Goal: Transaction & Acquisition: Purchase product/service

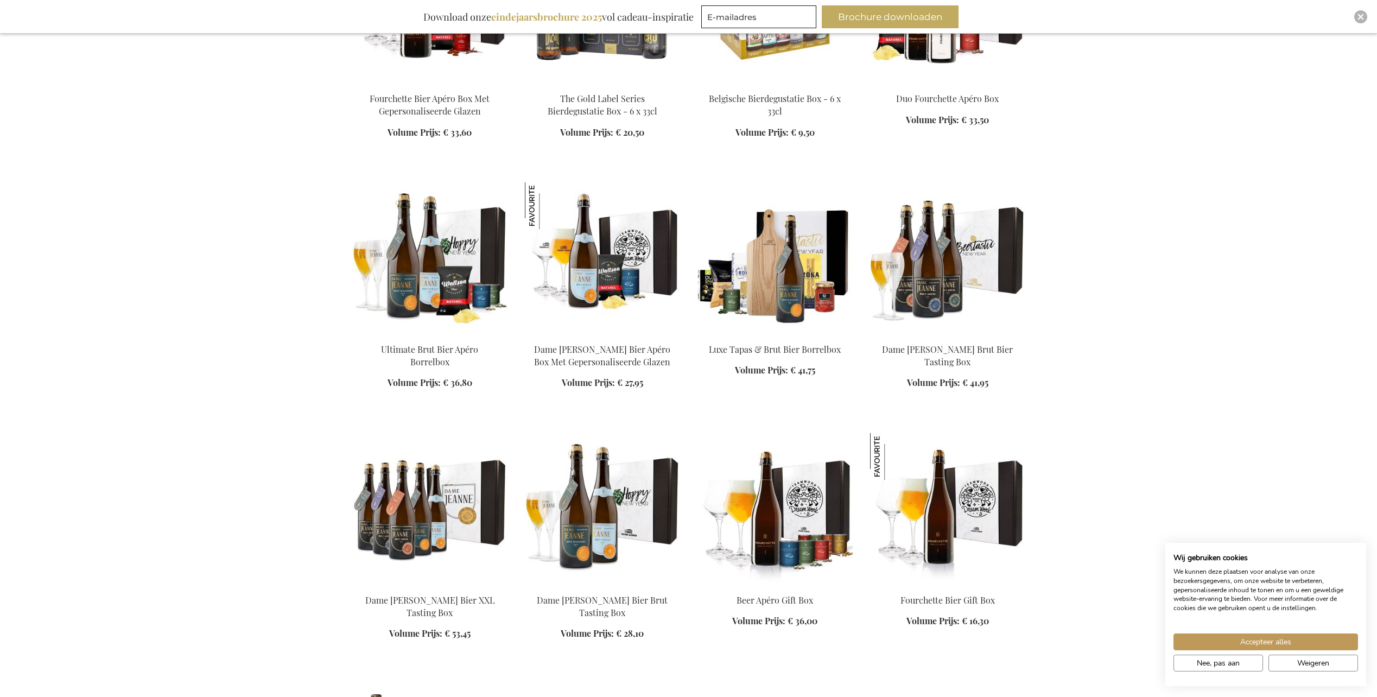
scroll to position [1085, 0]
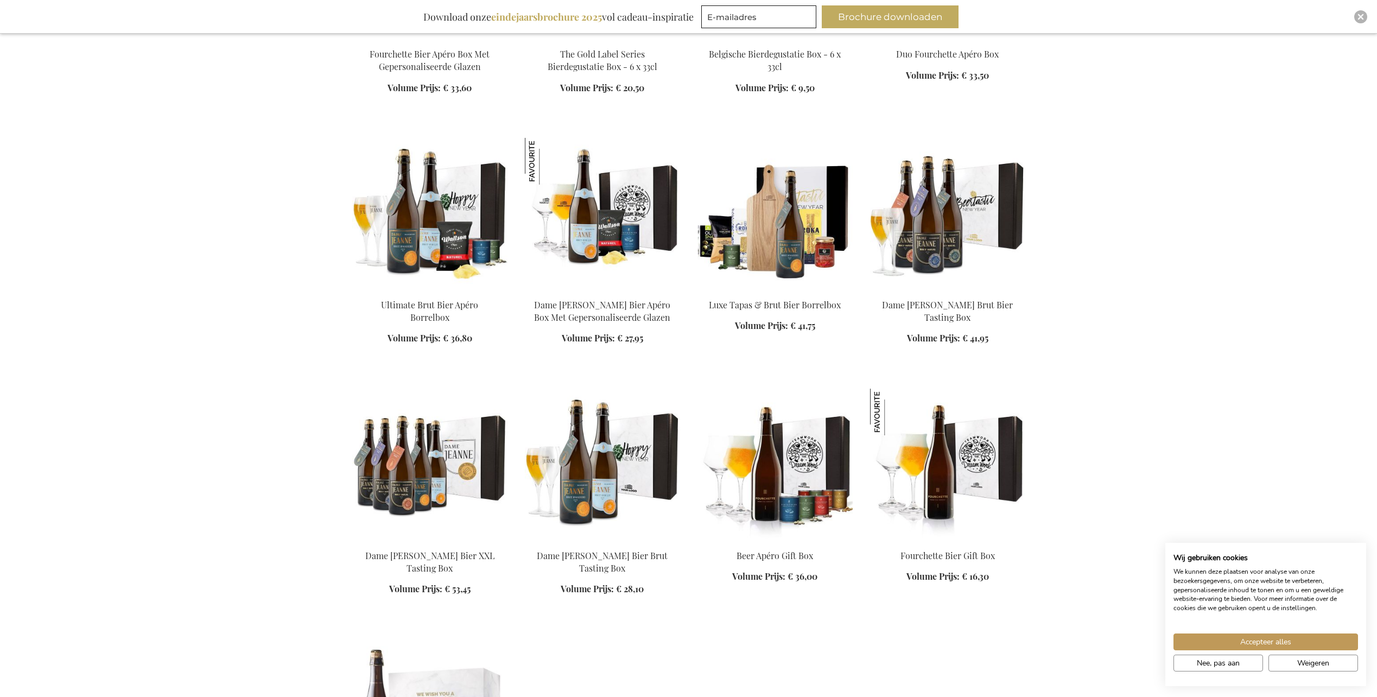
click at [912, 650] on ol "Ultimate Brut Bier Apéro Borrelbox Volume Prijs: Vanaf € 36,80 In Winkelwagen" at bounding box center [688, 499] width 673 height 722
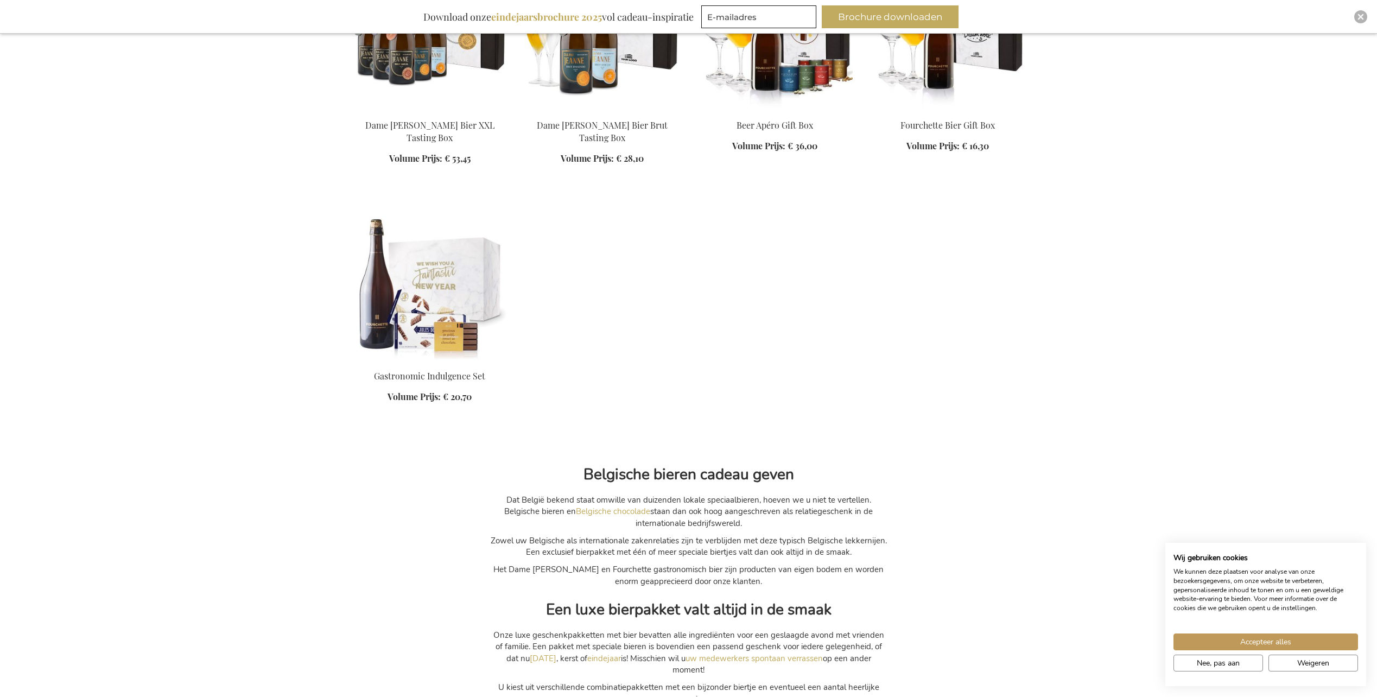
scroll to position [1357, 0]
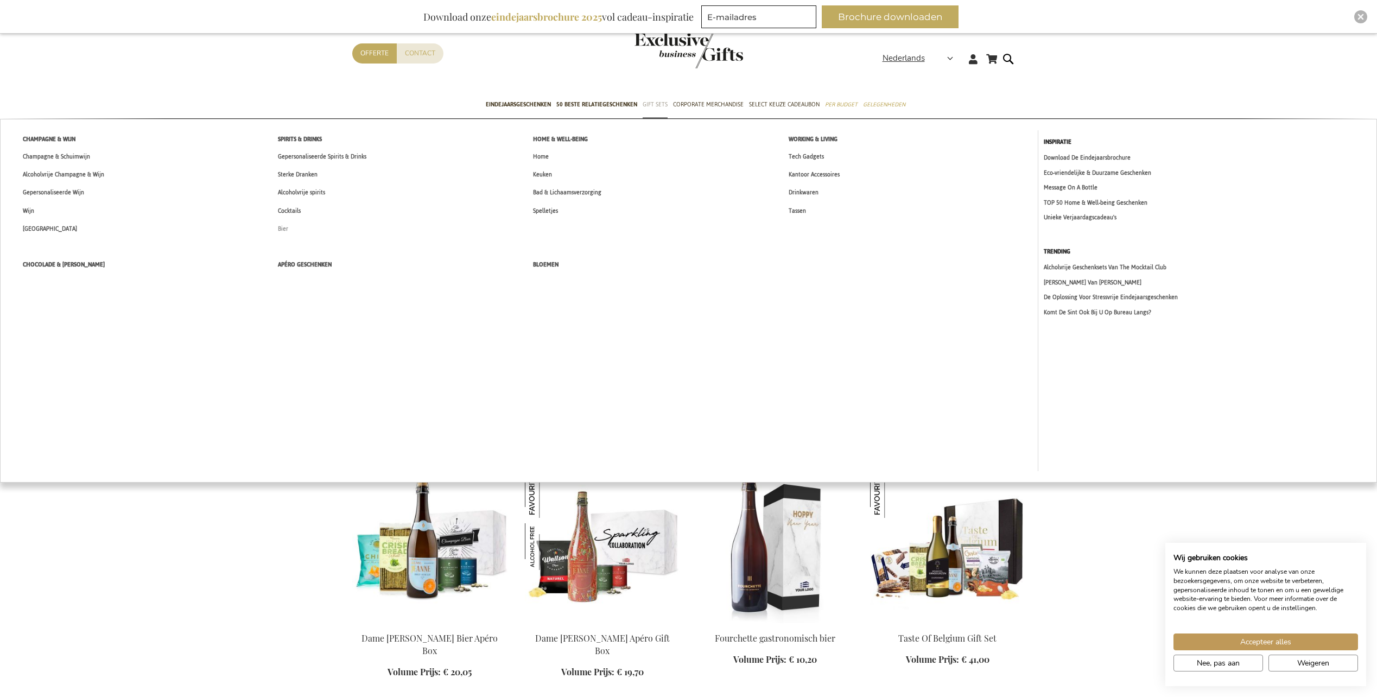
click at [284, 231] on span "Bier" at bounding box center [283, 228] width 10 height 11
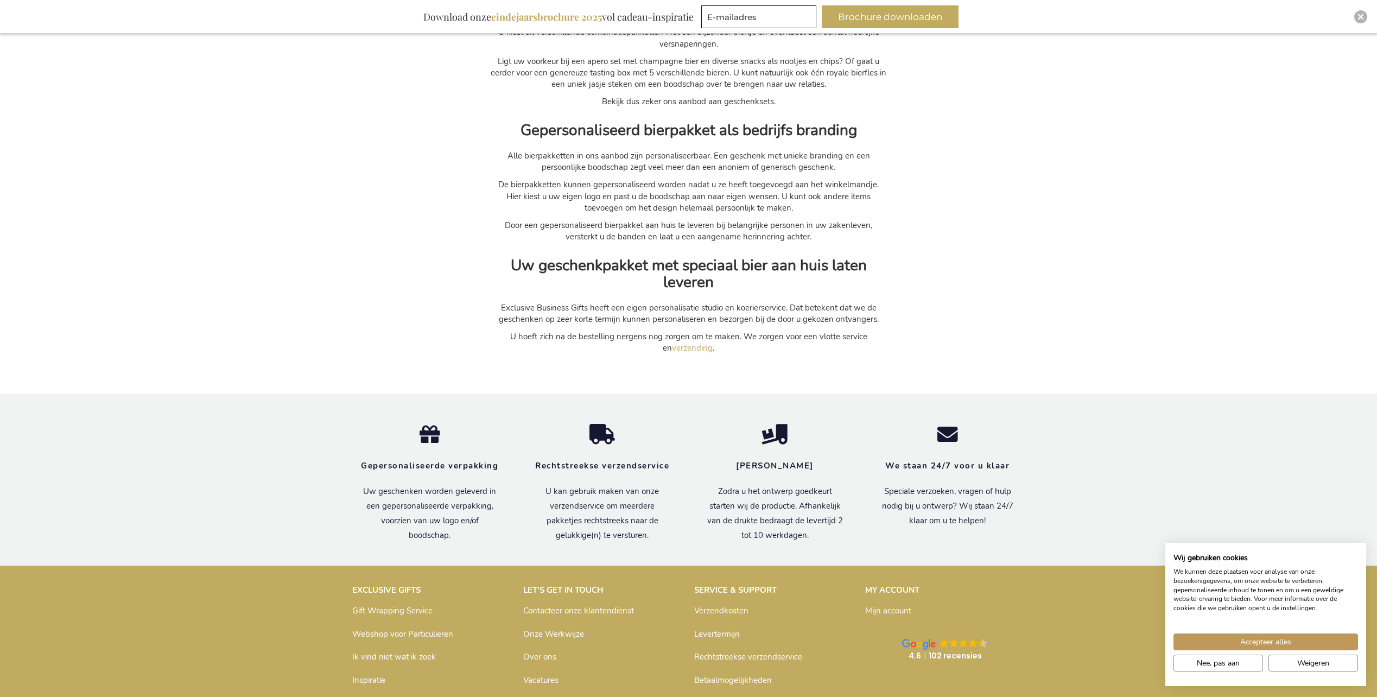
scroll to position [2225, 0]
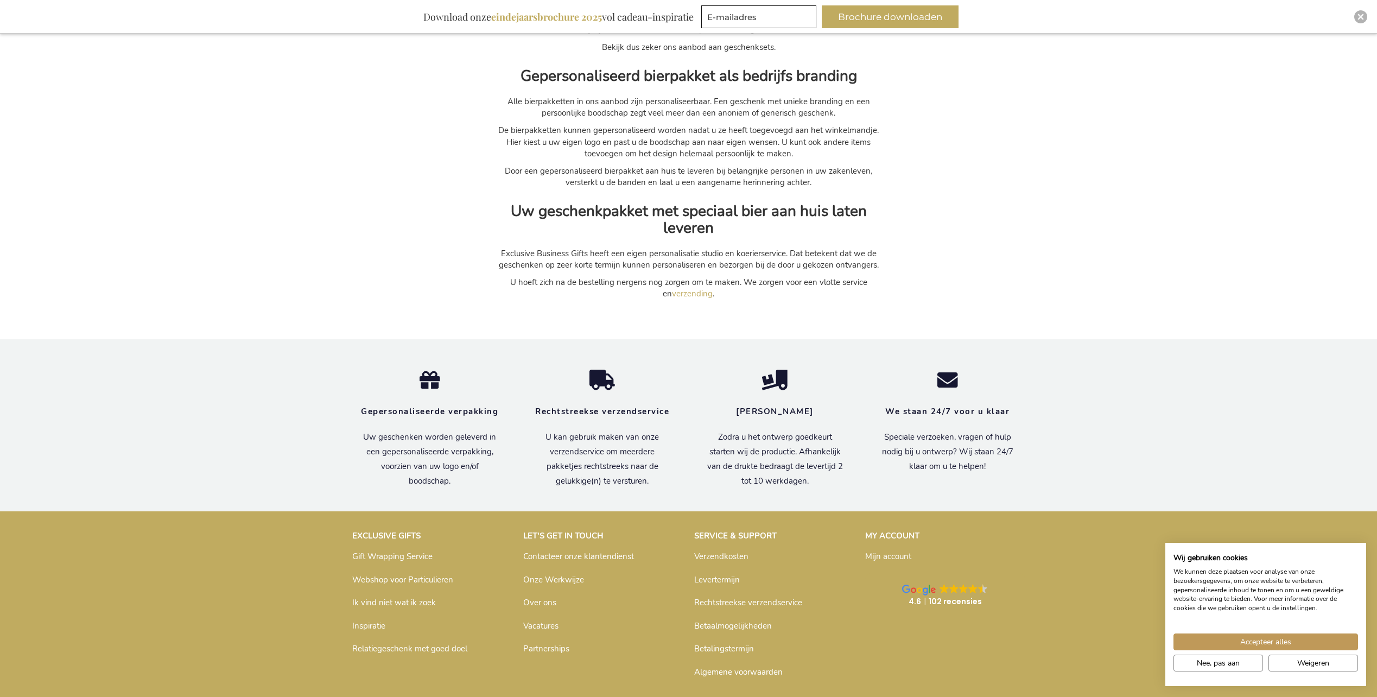
click at [587, 392] on div at bounding box center [602, 387] width 173 height 34
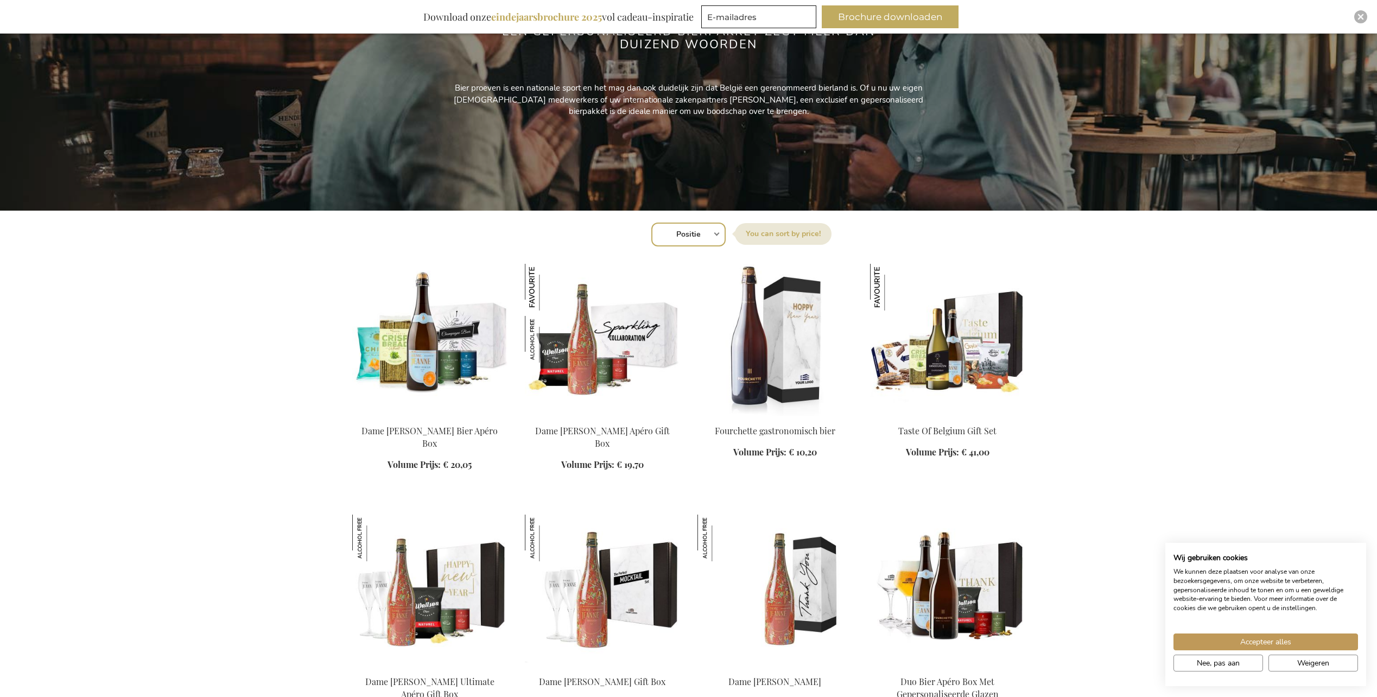
scroll to position [9, 0]
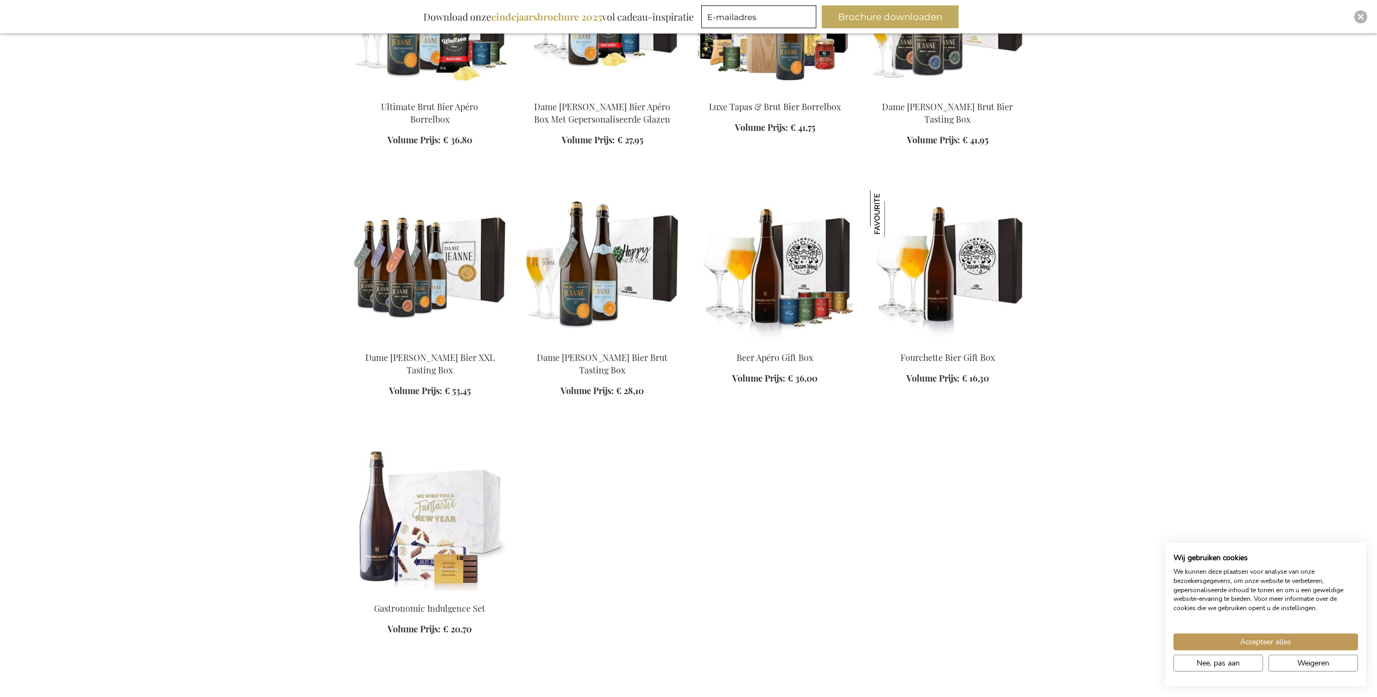
scroll to position [1194, 0]
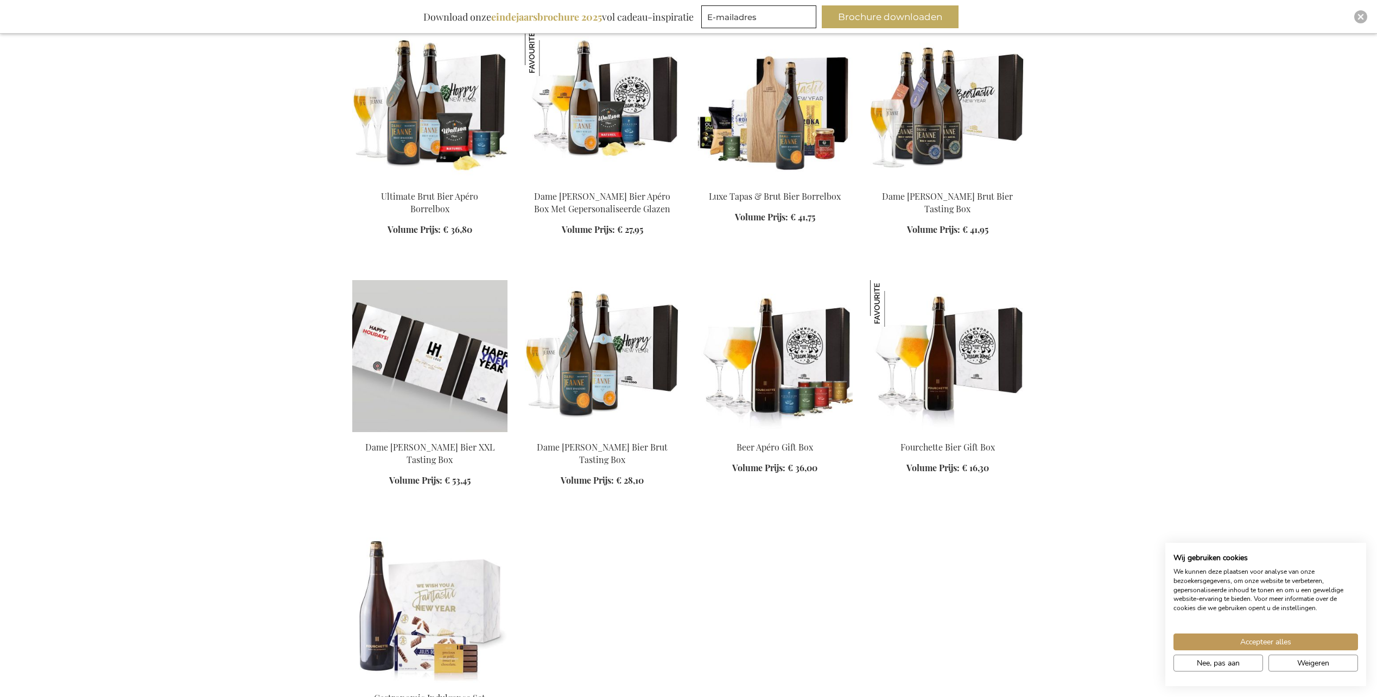
click at [411, 389] on img at bounding box center [429, 356] width 155 height 152
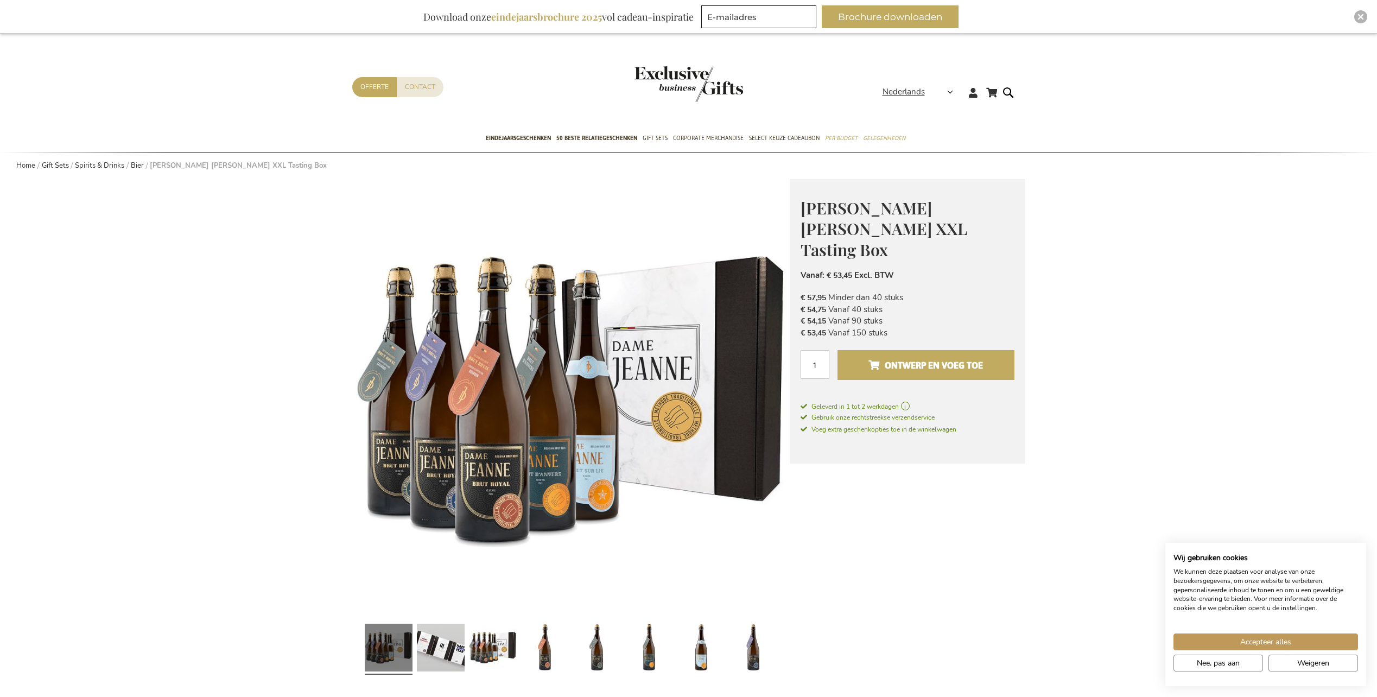
click at [949, 357] on span "Ontwerp en voeg toe" at bounding box center [925, 365] width 114 height 17
